Goal: Information Seeking & Learning: Learn about a topic

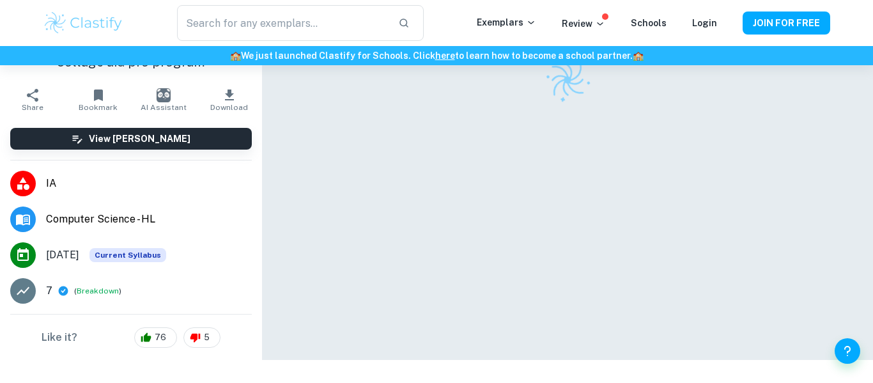
scroll to position [65, 0]
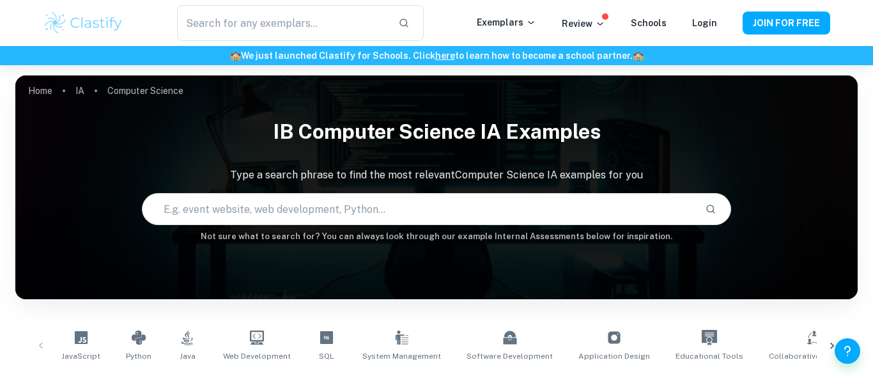
checkbox input "true"
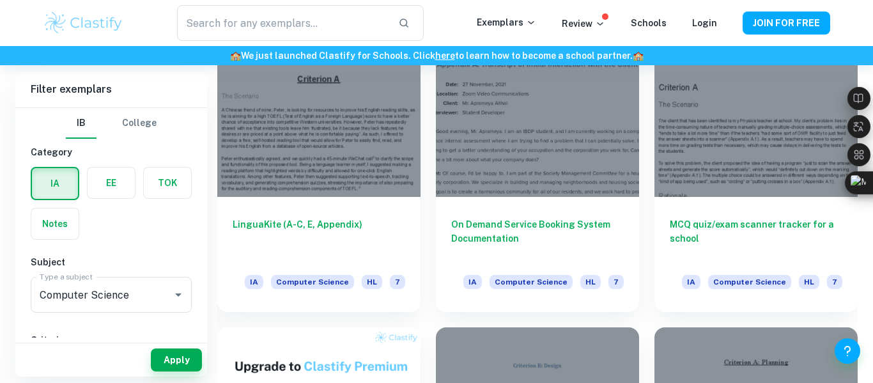
scroll to position [669, 0]
